Goal: Transaction & Acquisition: Purchase product/service

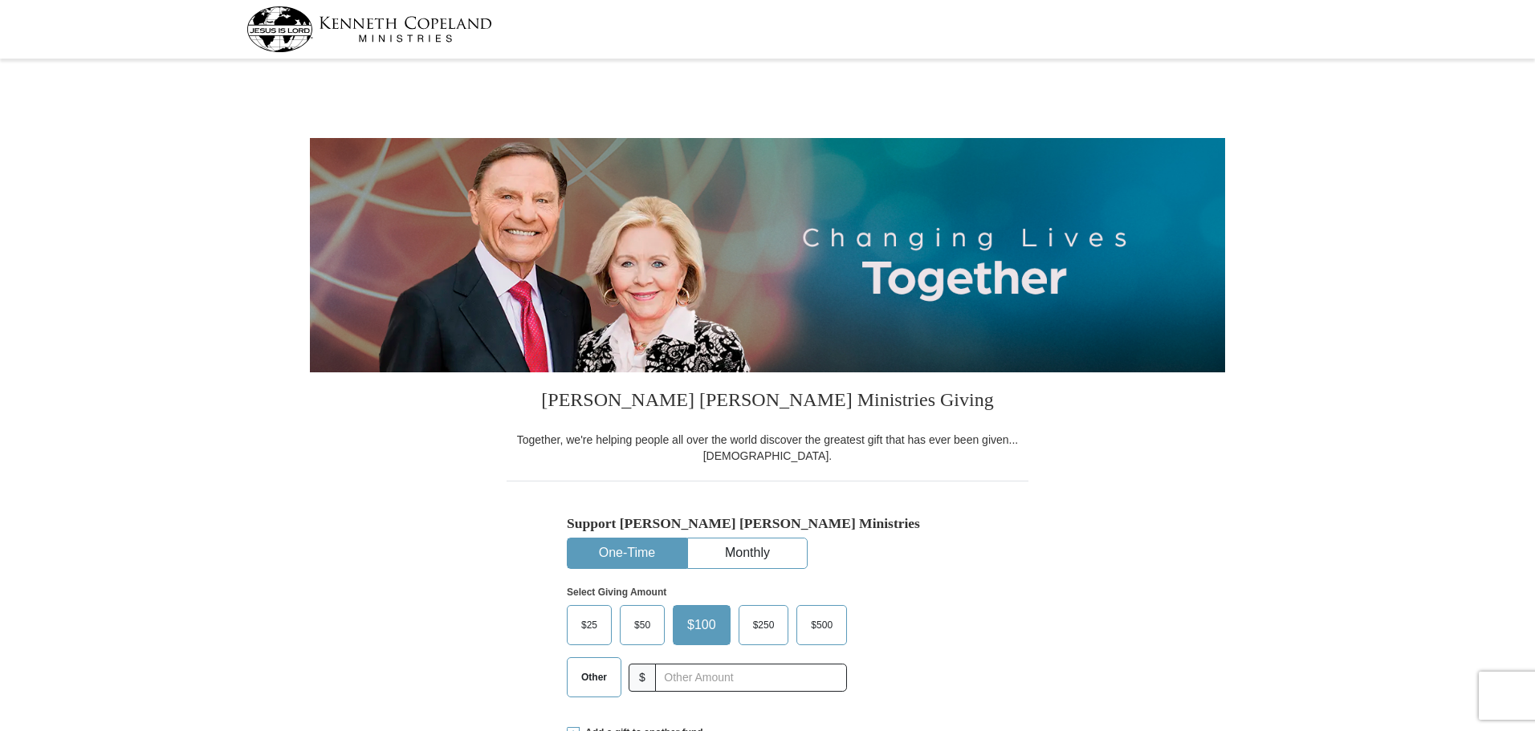
select select "IA"
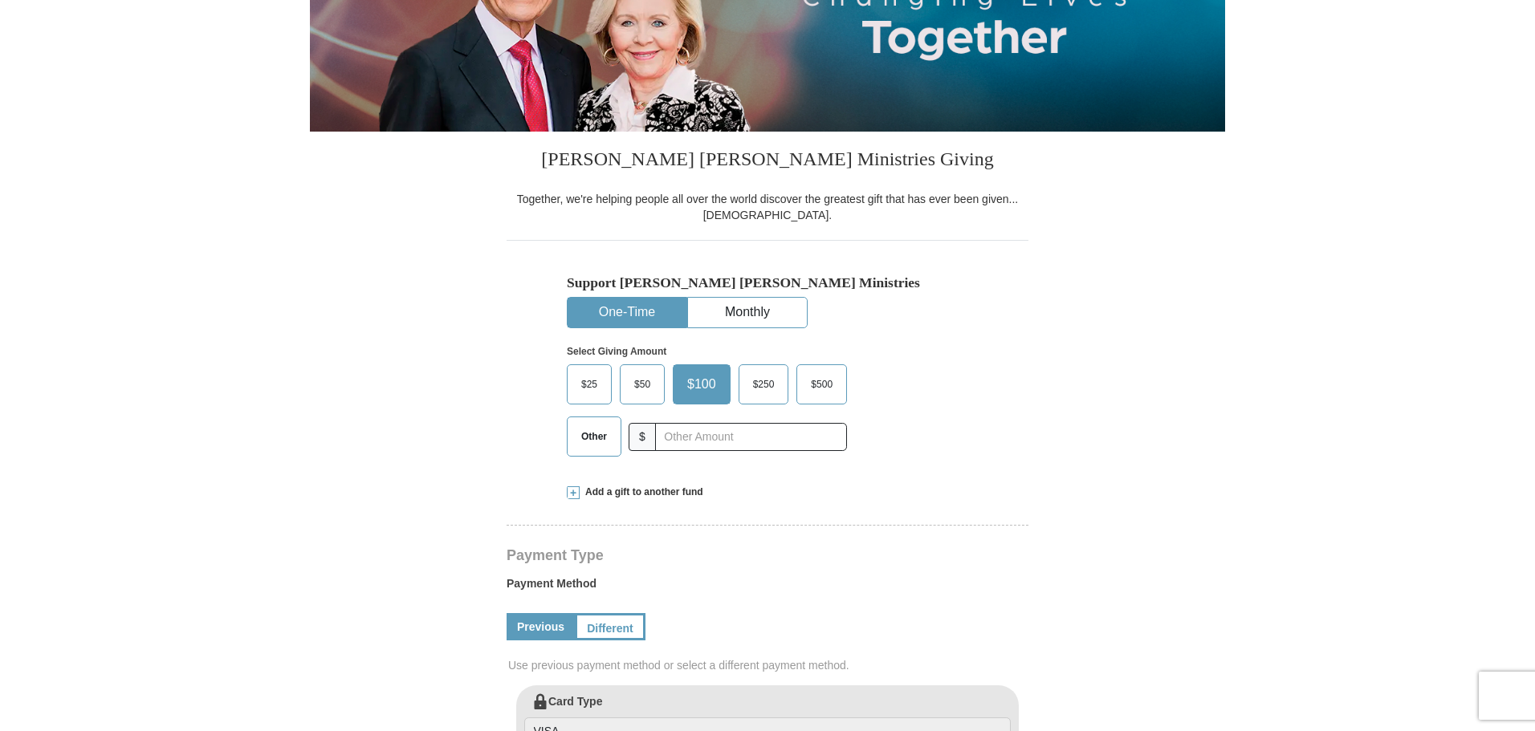
click at [641, 388] on span "$50" at bounding box center [642, 384] width 32 height 24
click at [0, 0] on input "$50" at bounding box center [0, 0] width 0 height 0
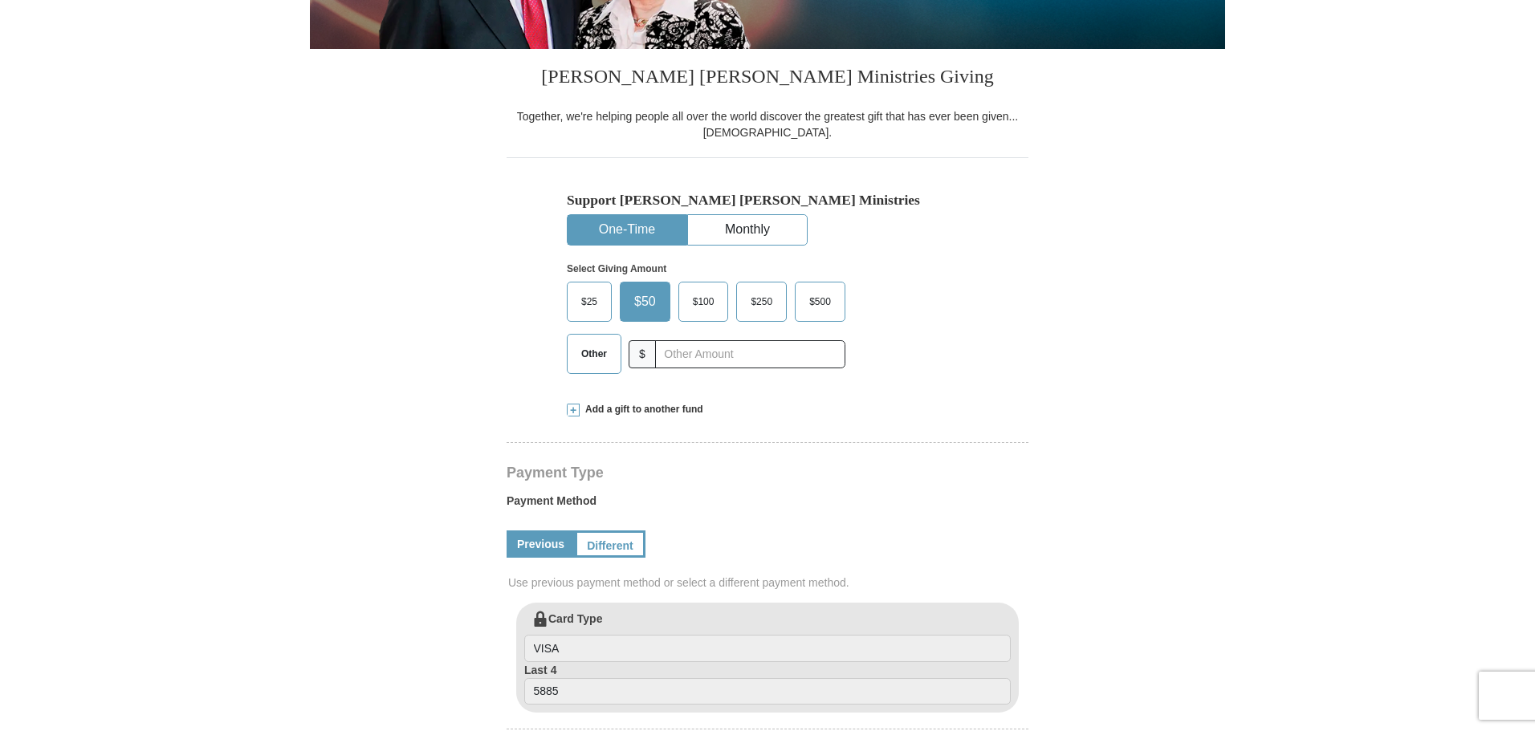
scroll to position [401, 0]
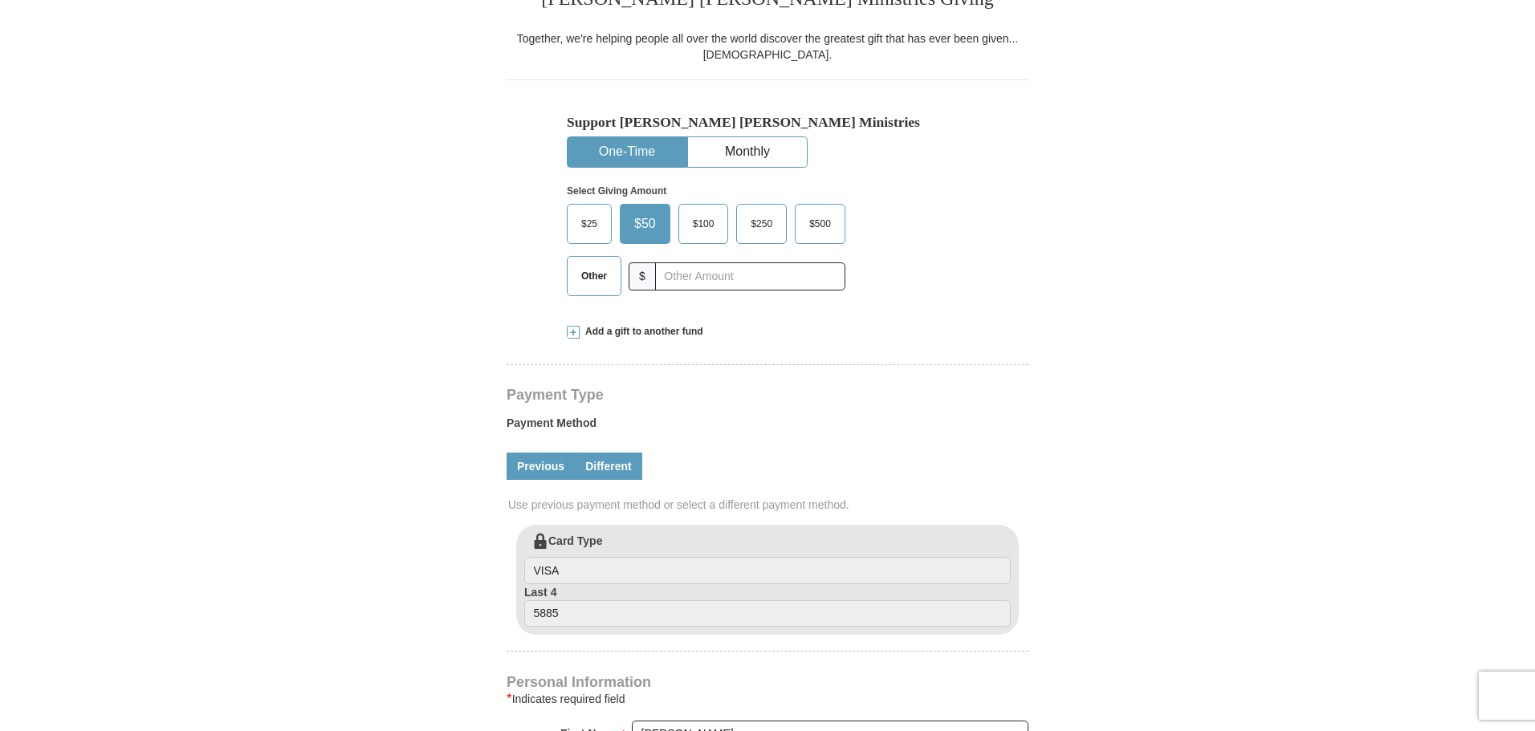
click at [612, 464] on link "Different" at bounding box center [608, 466] width 67 height 27
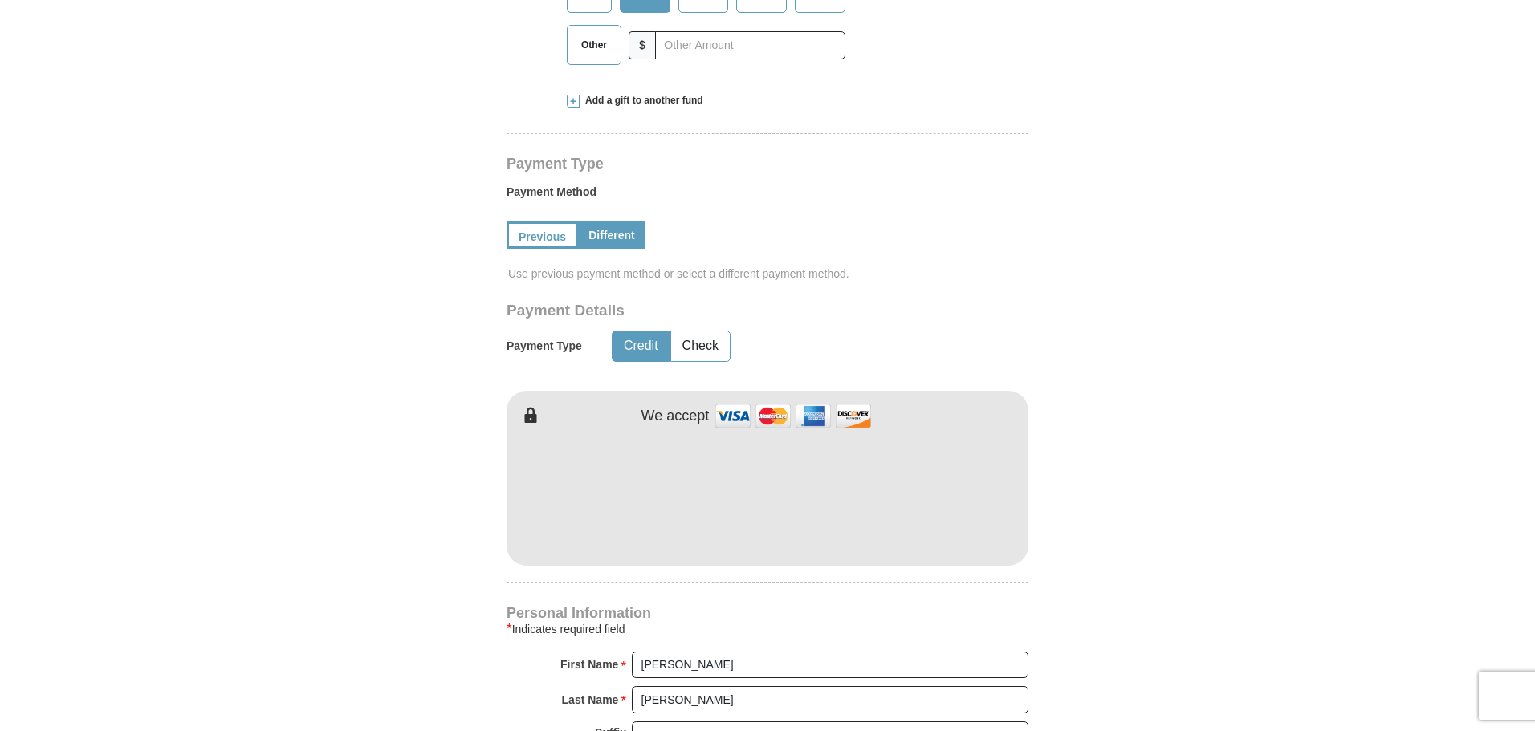
scroll to position [642, 0]
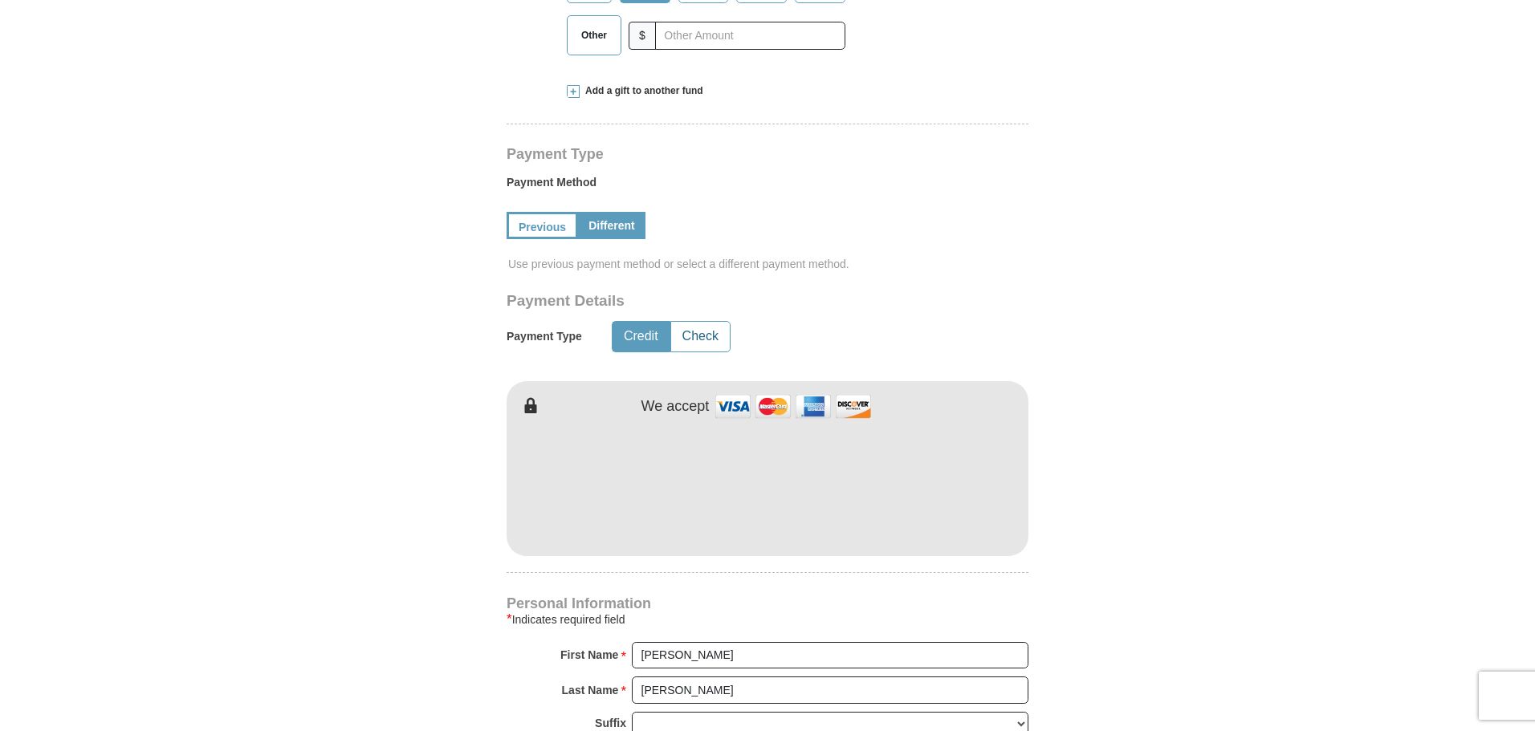
click at [701, 336] on button "Check" at bounding box center [700, 337] width 59 height 30
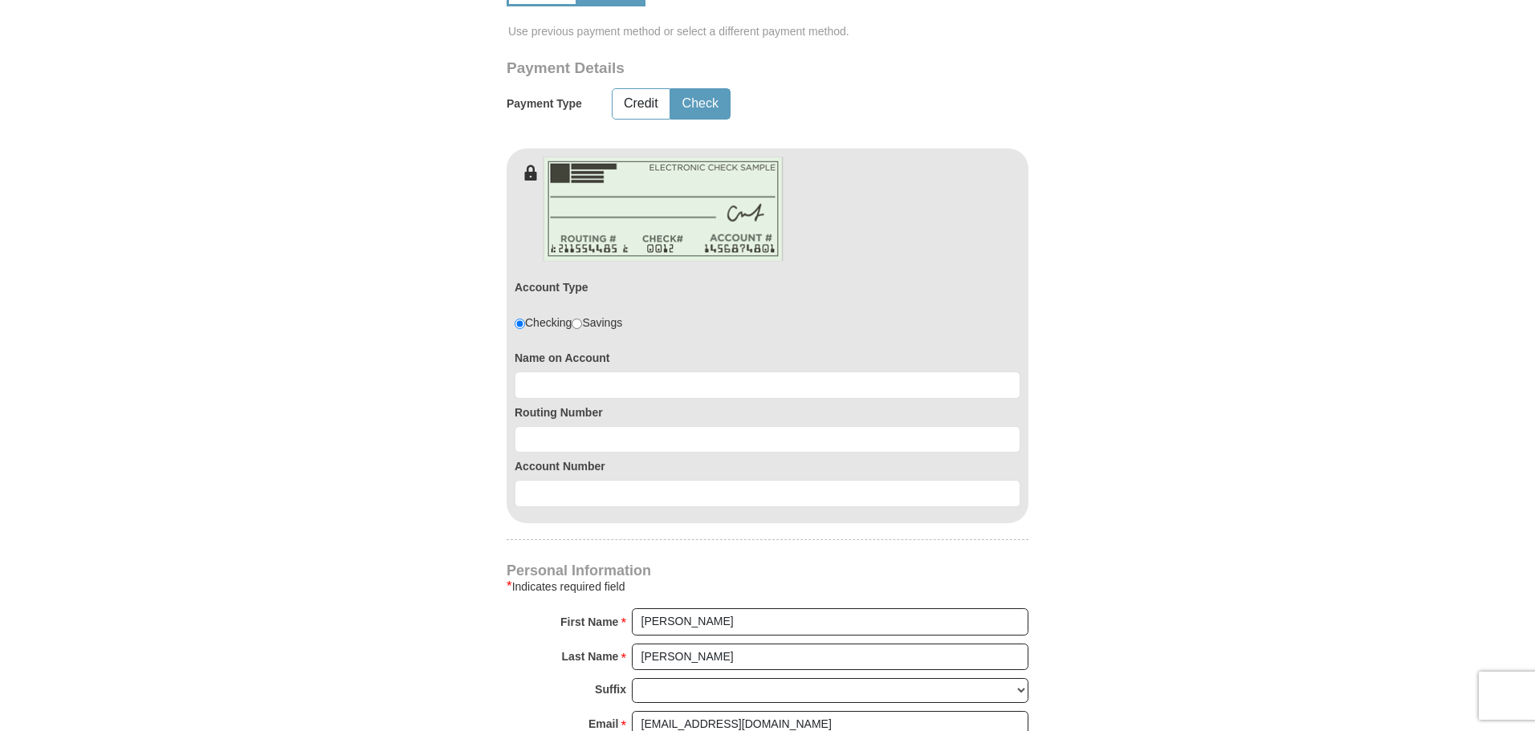
scroll to position [883, 0]
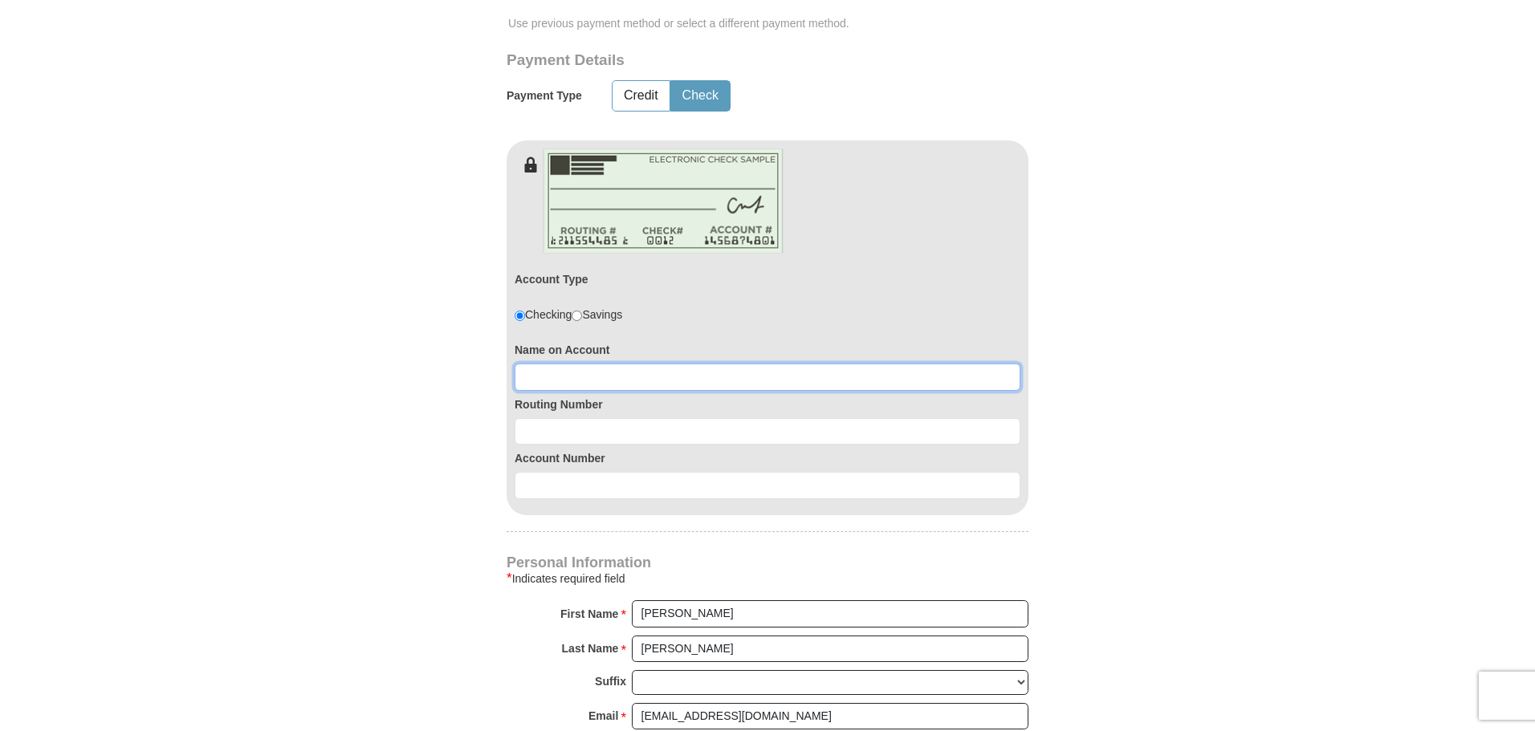
click at [592, 377] on input at bounding box center [768, 377] width 506 height 27
type input "Timothy & Deborah Blaisure"
click at [574, 431] on input at bounding box center [768, 431] width 506 height 27
type input "073910745"
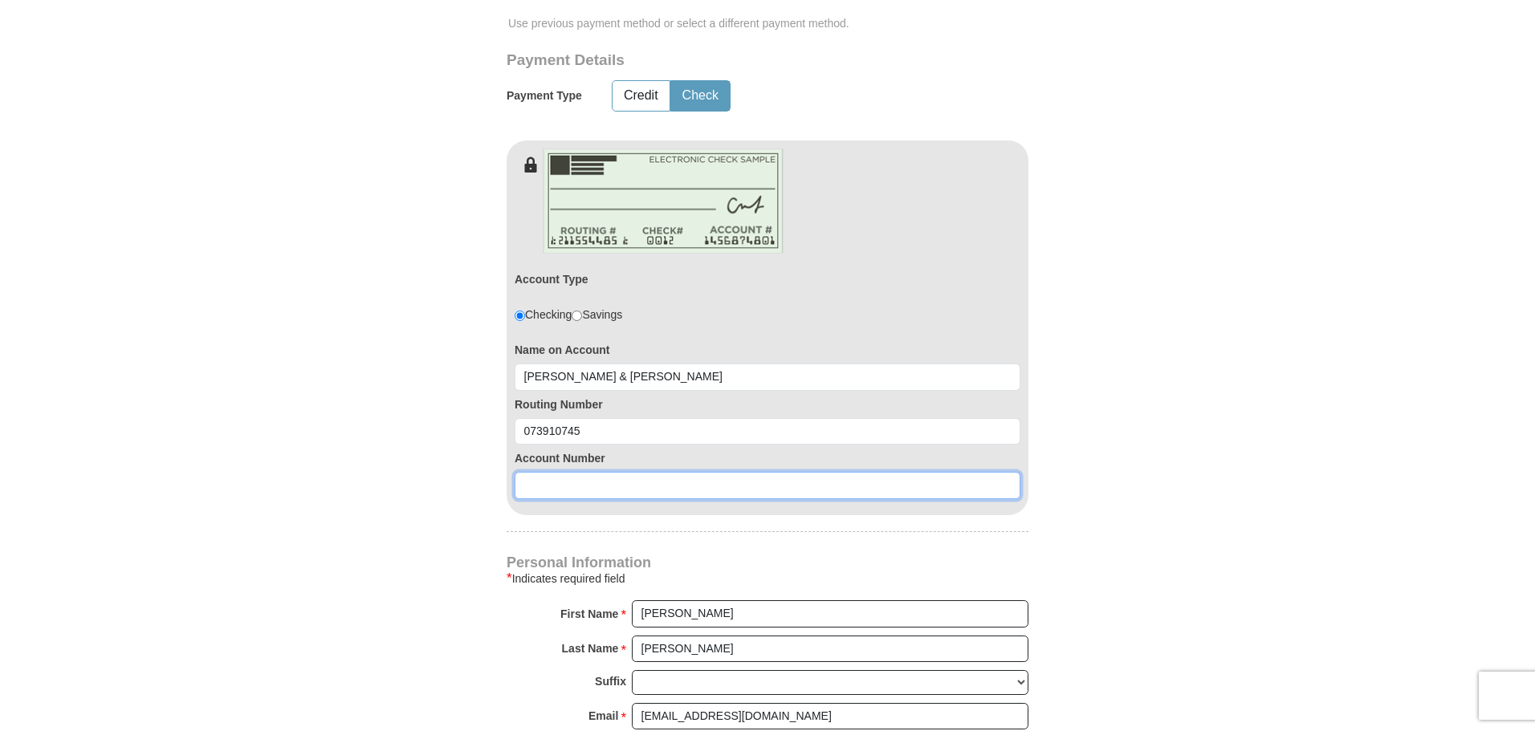
click at [567, 485] on input at bounding box center [768, 485] width 506 height 27
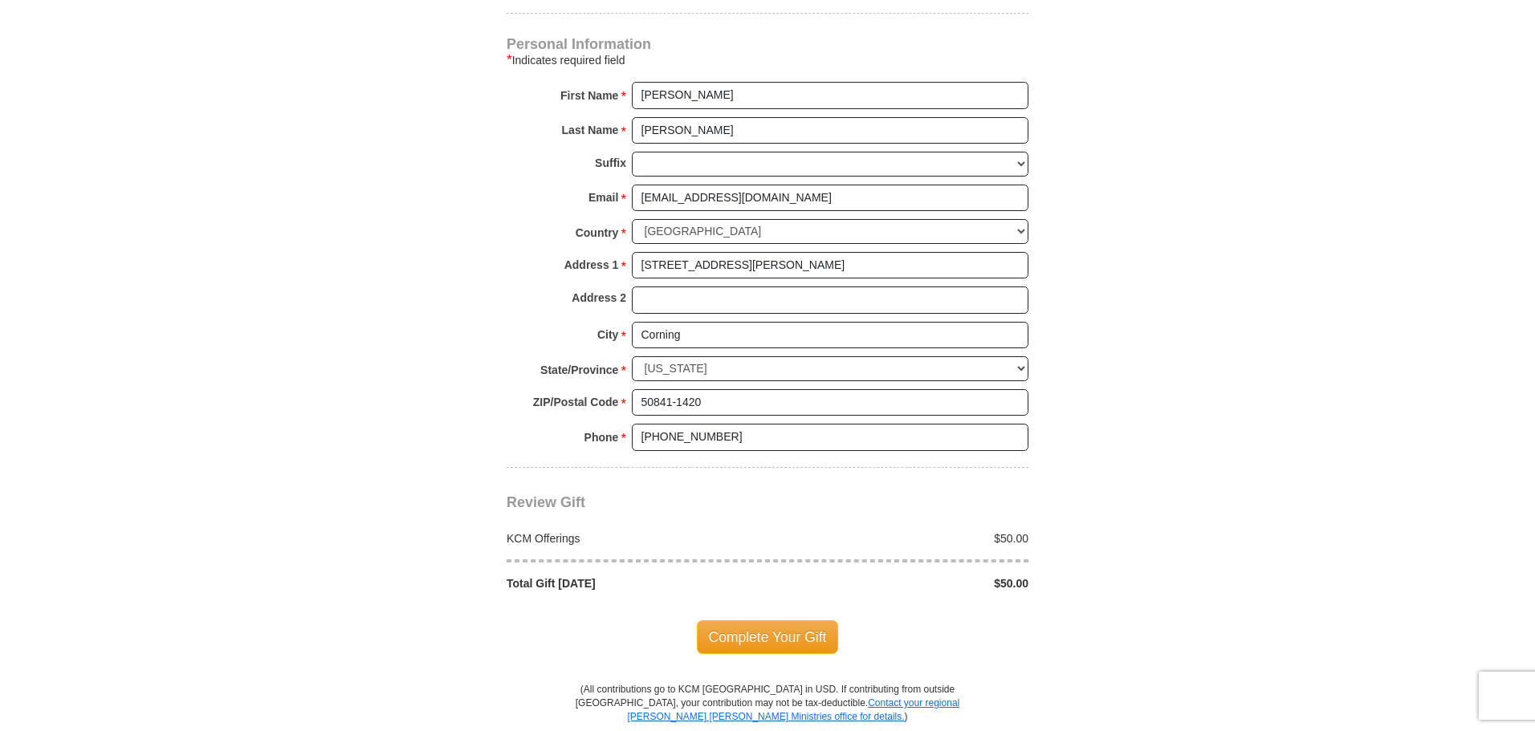
scroll to position [1525, 0]
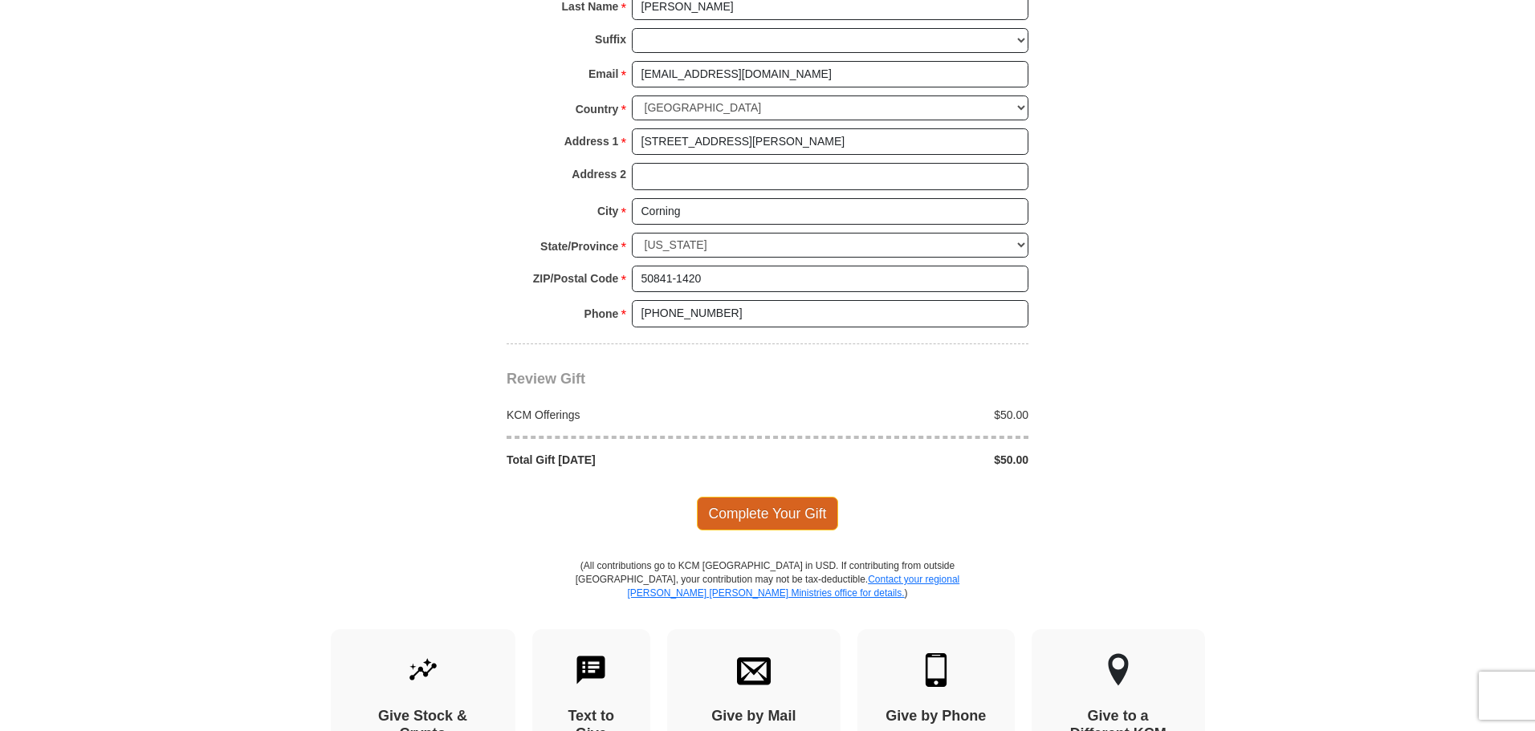
type input "1031228"
click at [787, 510] on span "Complete Your Gift" at bounding box center [768, 514] width 142 height 34
